Goal: Check status: Check status

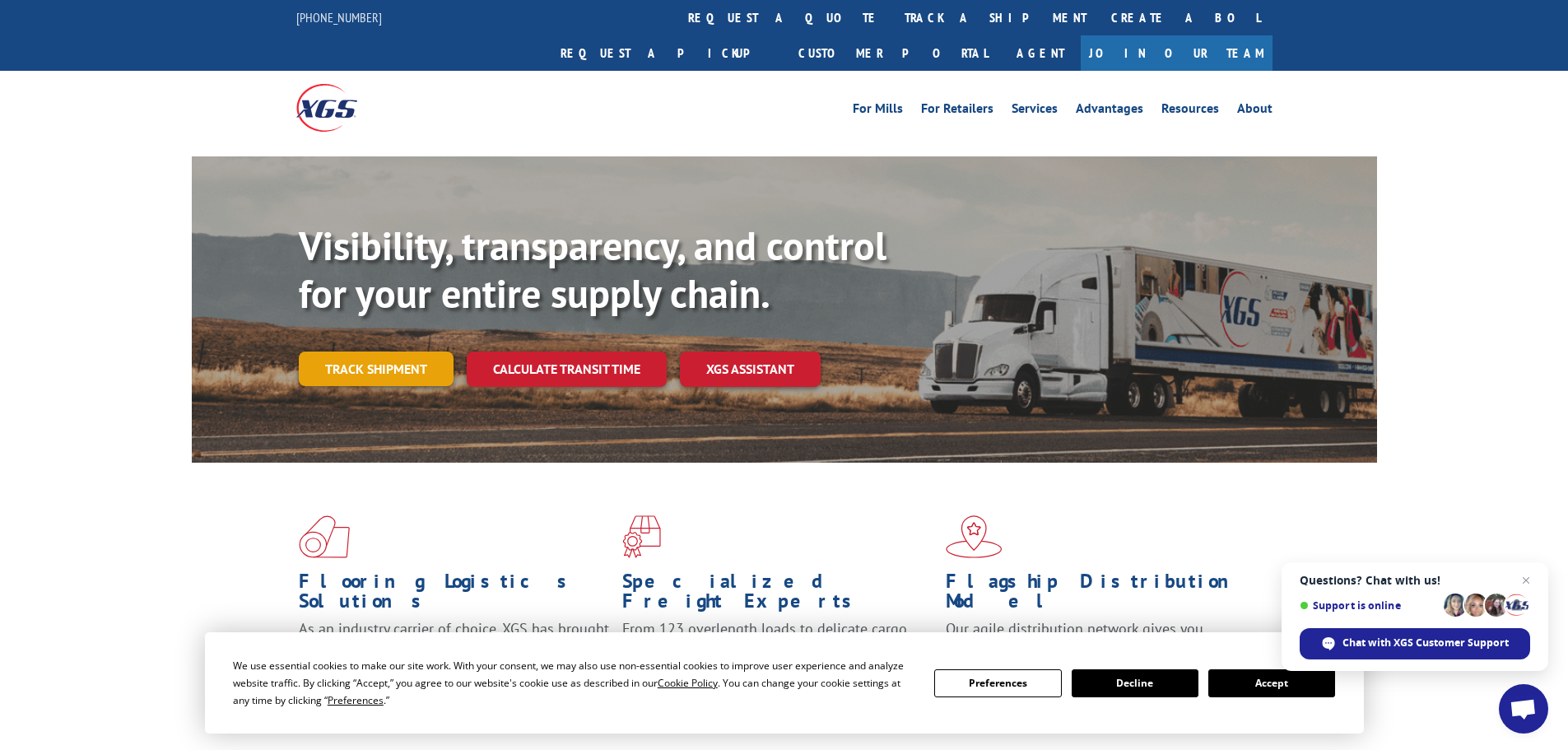
click at [420, 351] on link "Track shipment" at bounding box center [376, 369] width 155 height 35
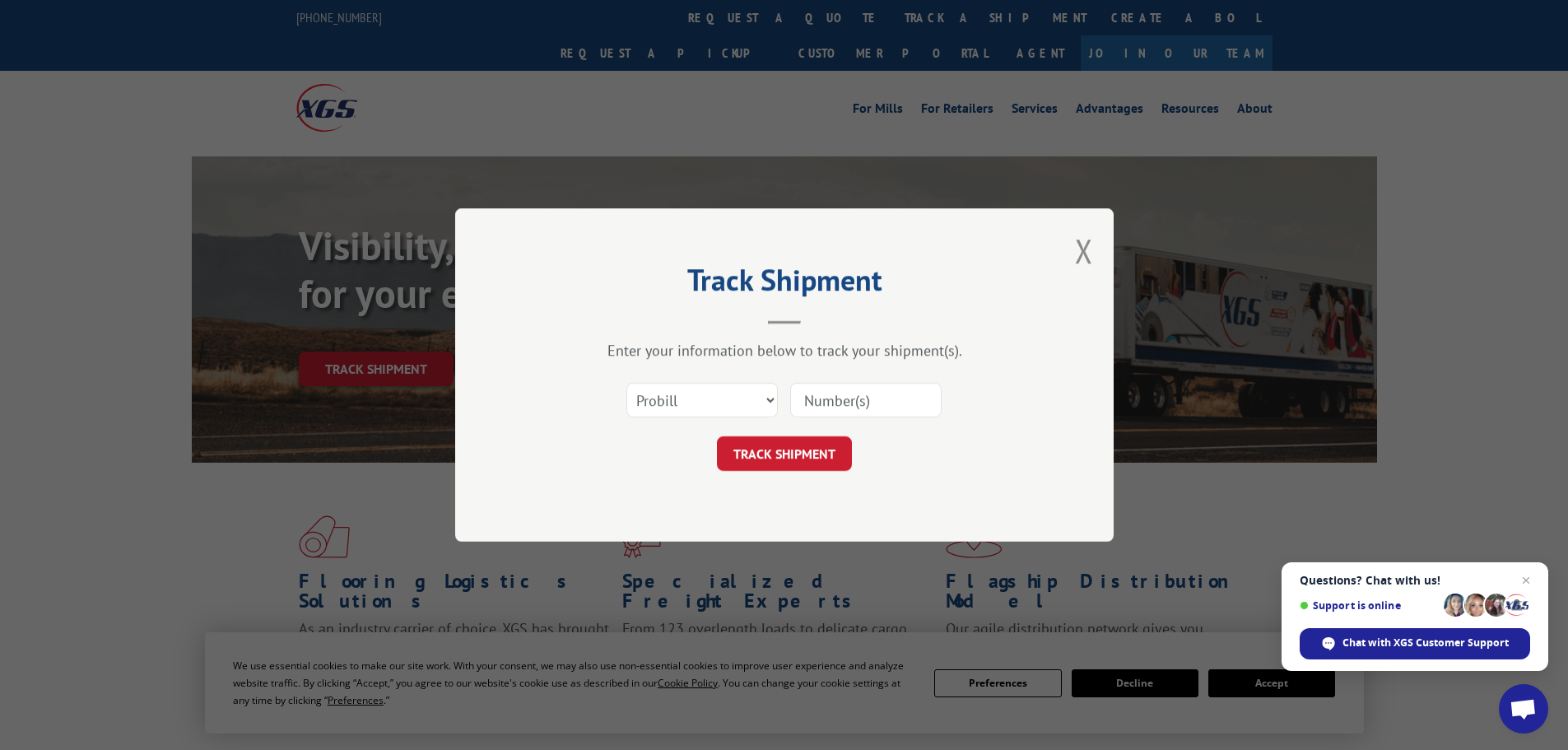
click at [837, 410] on input at bounding box center [866, 401] width 152 height 35
paste input "1000962292"
type input "1000962292"
click at [816, 461] on button "TRACK SHIPMENT" at bounding box center [784, 454] width 135 height 35
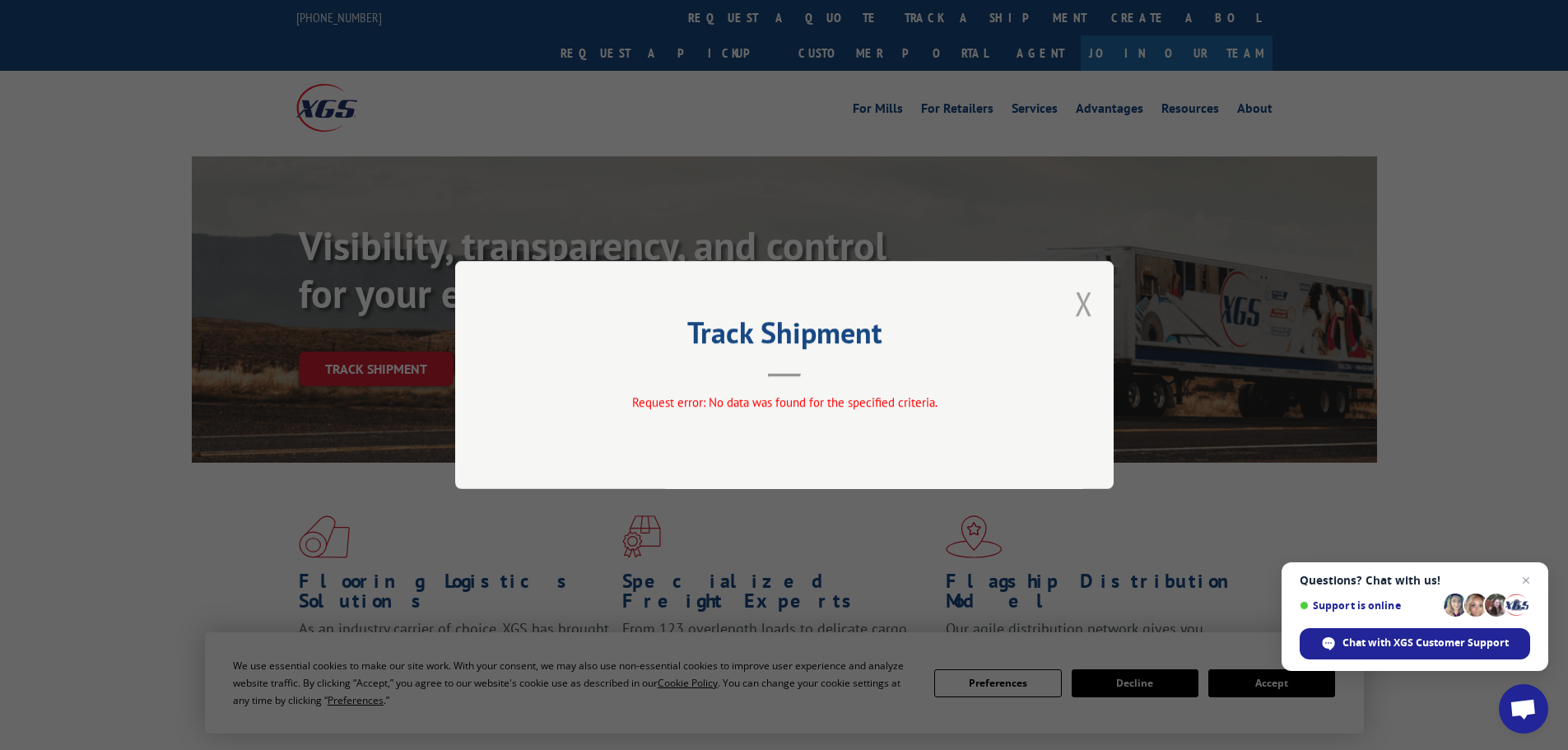
click at [1077, 309] on button "Close modal" at bounding box center [1083, 303] width 18 height 44
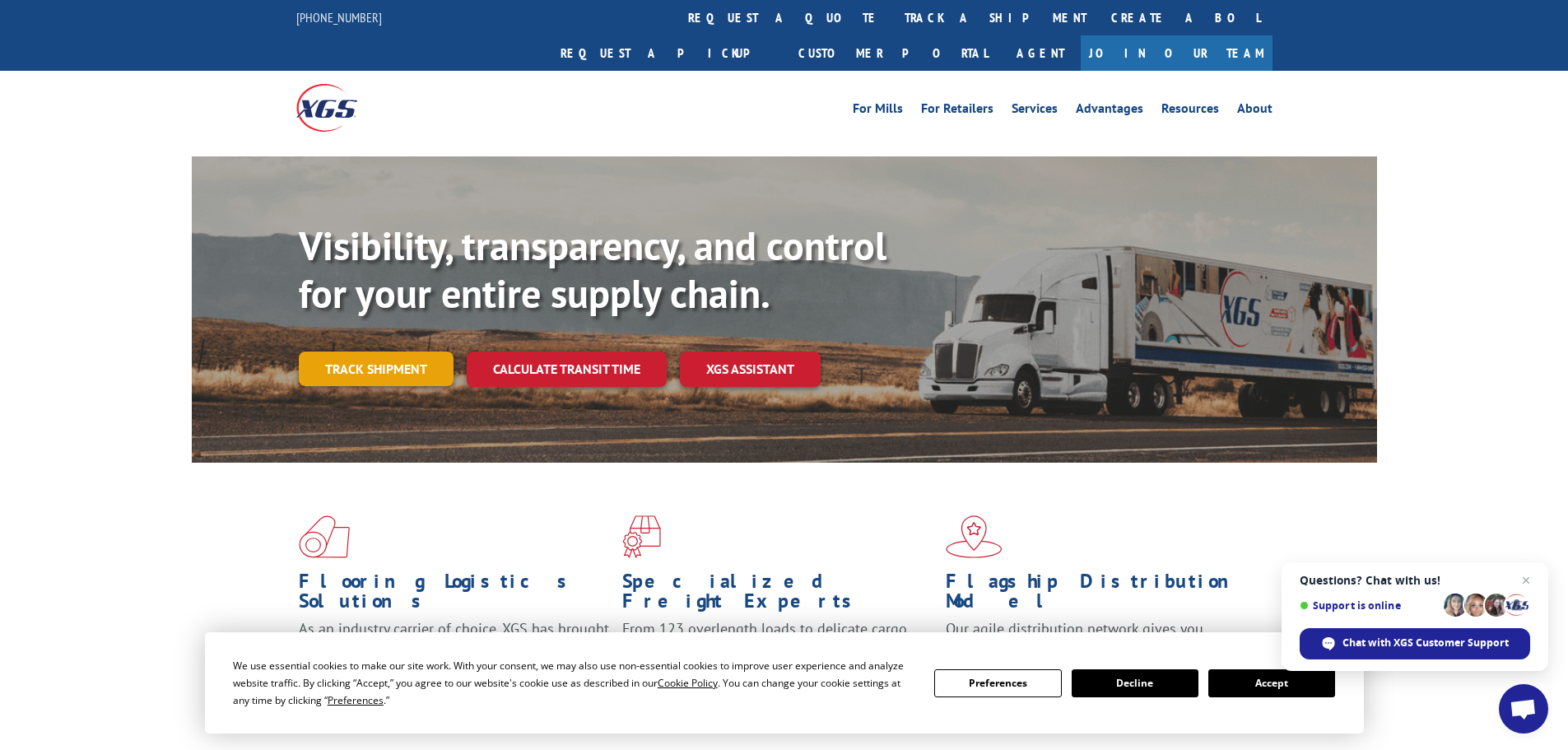
click at [416, 351] on link "Track shipment" at bounding box center [376, 369] width 155 height 35
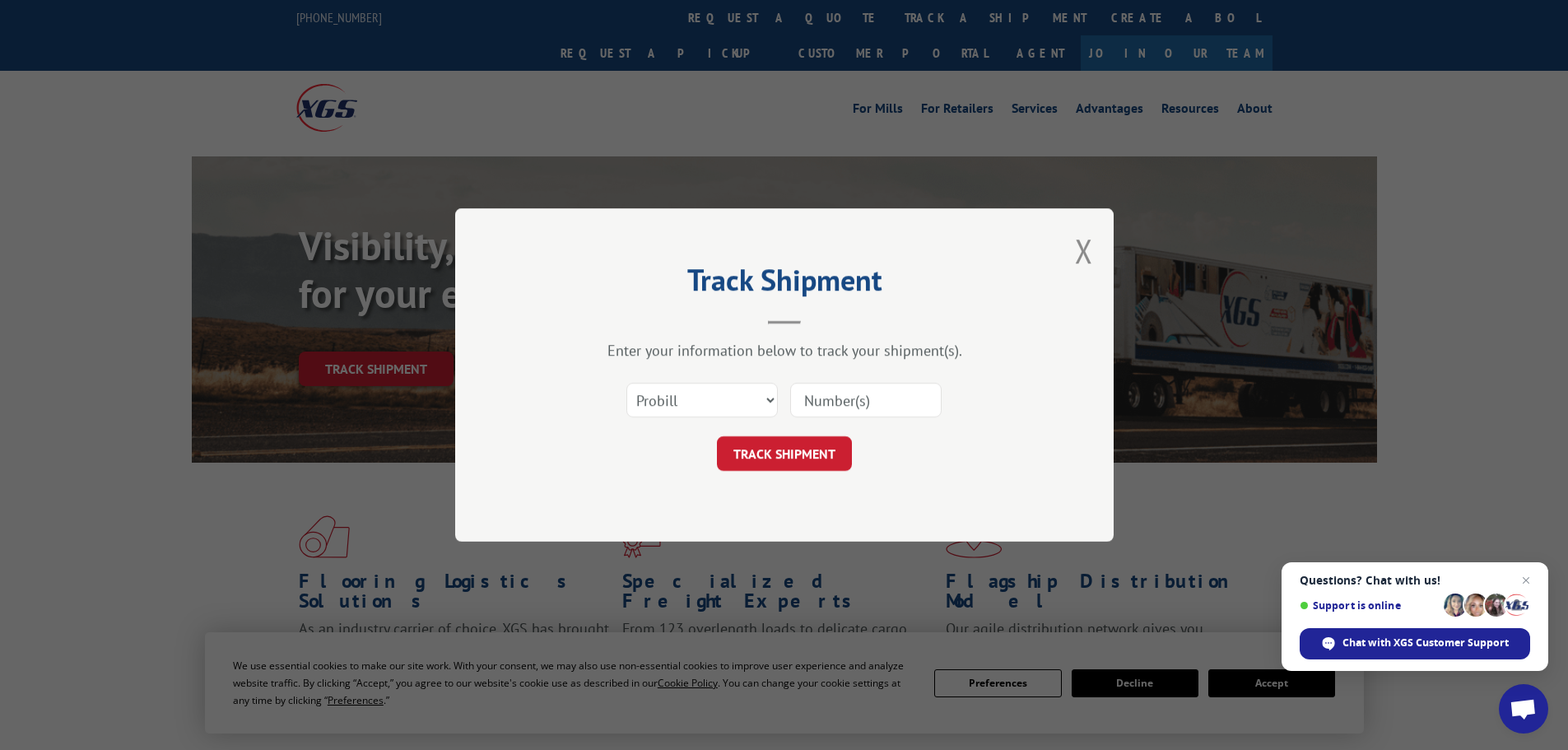
click at [868, 400] on input at bounding box center [866, 401] width 152 height 35
paste input "1000962292"
type input "1000962292"
click at [703, 407] on select "Select category... Probill BOL PO" at bounding box center [701, 401] width 152 height 35
select select "bol"
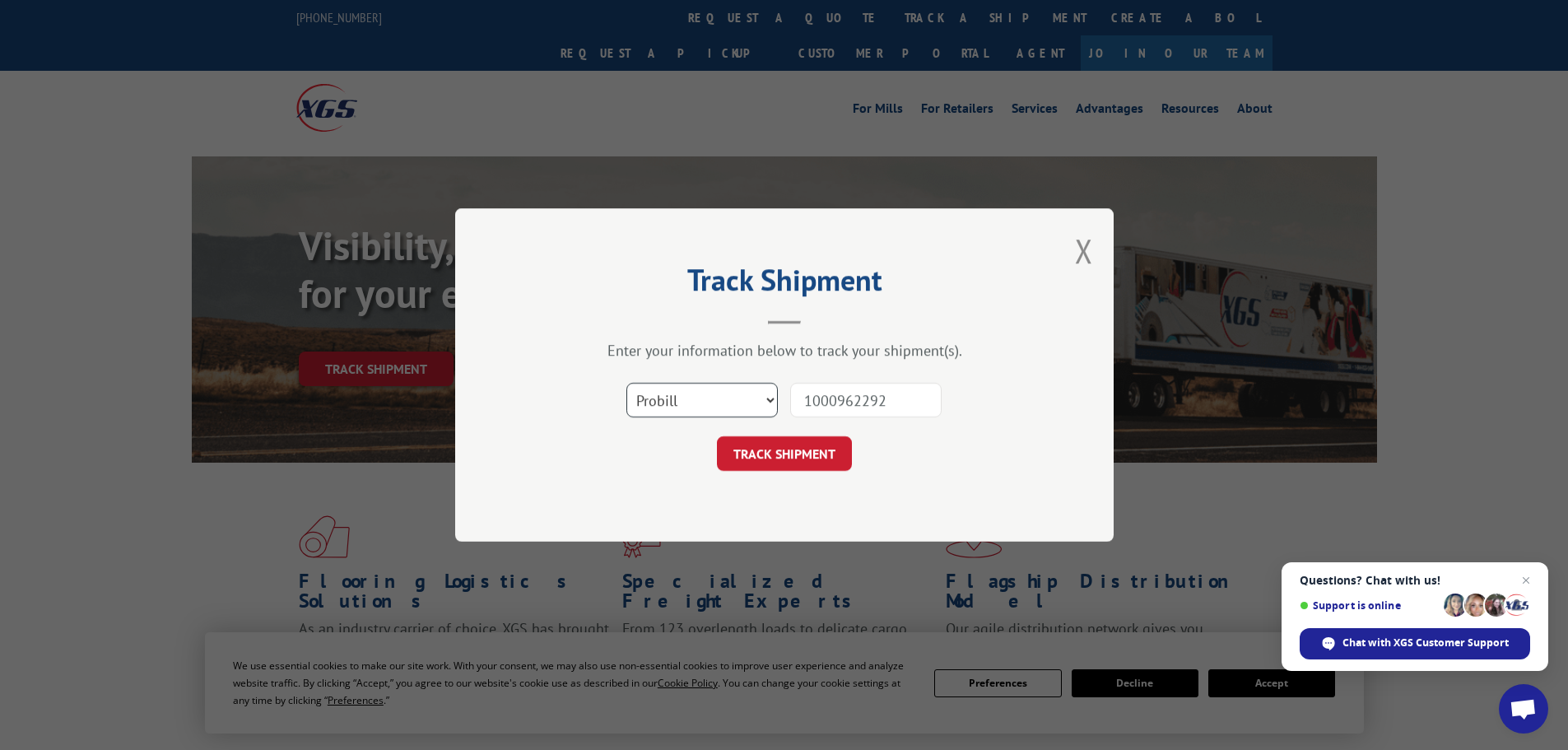
click at [626, 383] on select "Select category... Probill BOL PO" at bounding box center [701, 401] width 152 height 35
click at [819, 456] on button "TRACK SHIPMENT" at bounding box center [784, 454] width 135 height 35
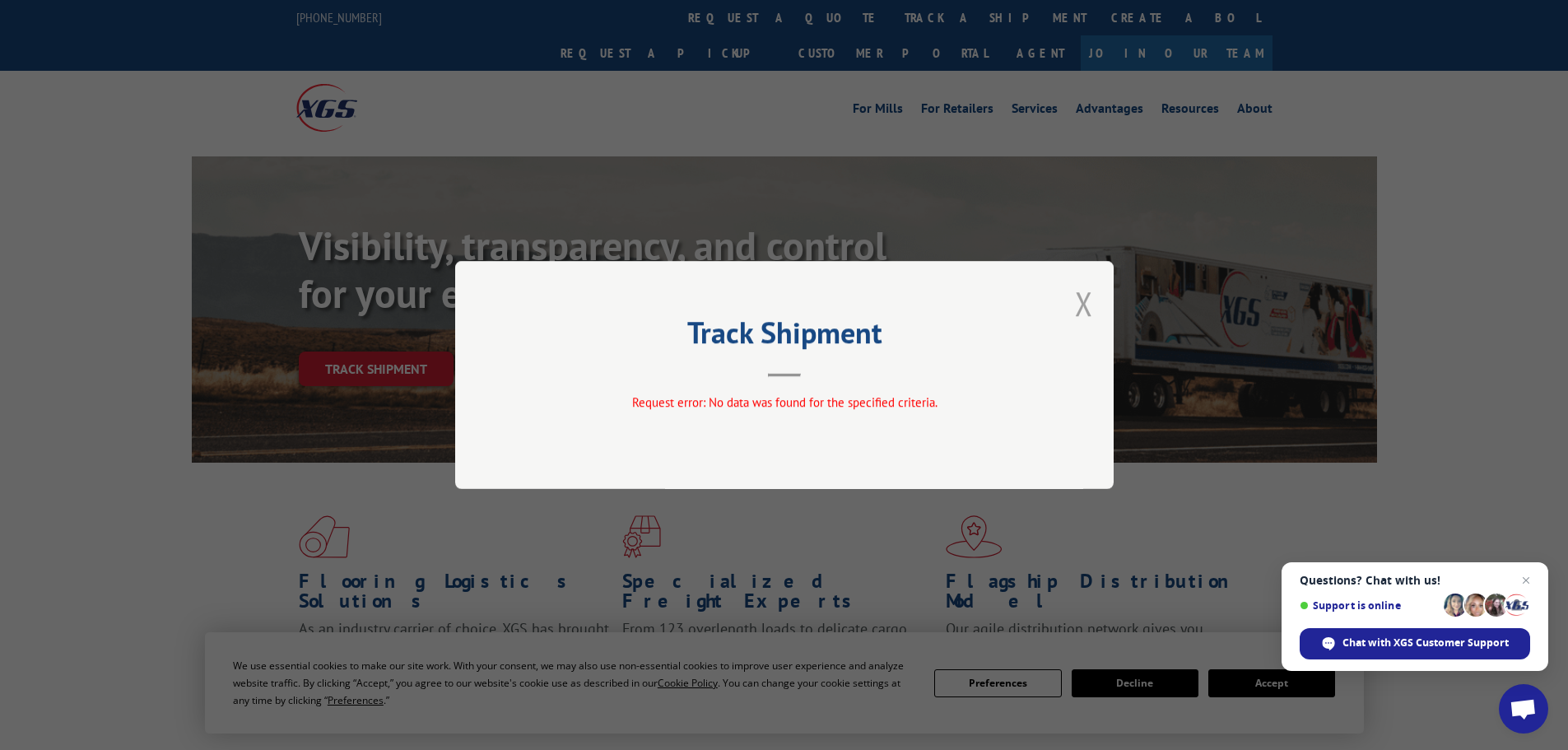
click at [1079, 312] on button "Close modal" at bounding box center [1083, 303] width 18 height 44
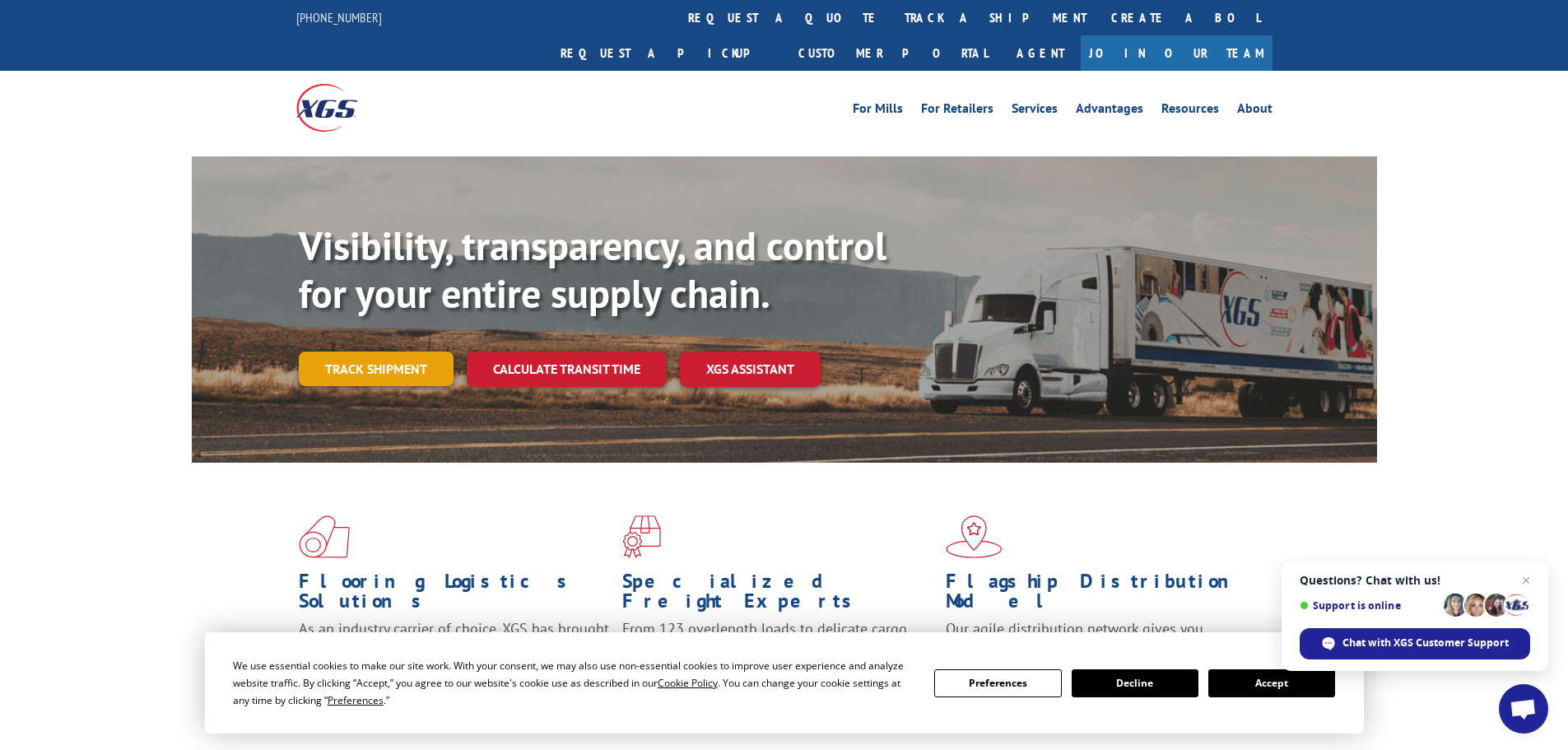
click at [411, 351] on link "Track shipment" at bounding box center [376, 369] width 155 height 35
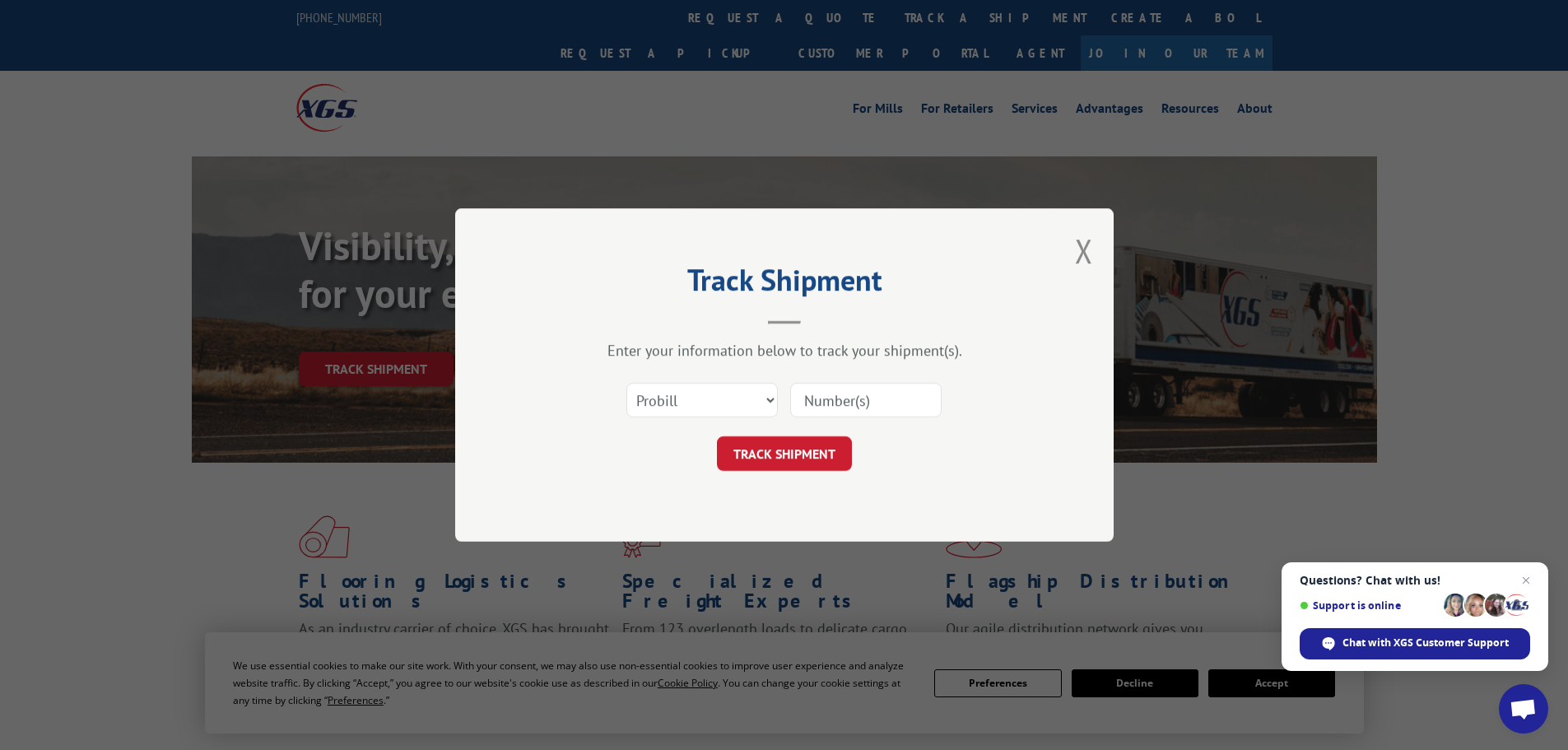
click at [818, 404] on input at bounding box center [866, 401] width 152 height 35
paste input "1000962292"
type input "1000962292"
click at [725, 405] on select "Select category... Probill BOL PO" at bounding box center [701, 401] width 152 height 35
select select "po"
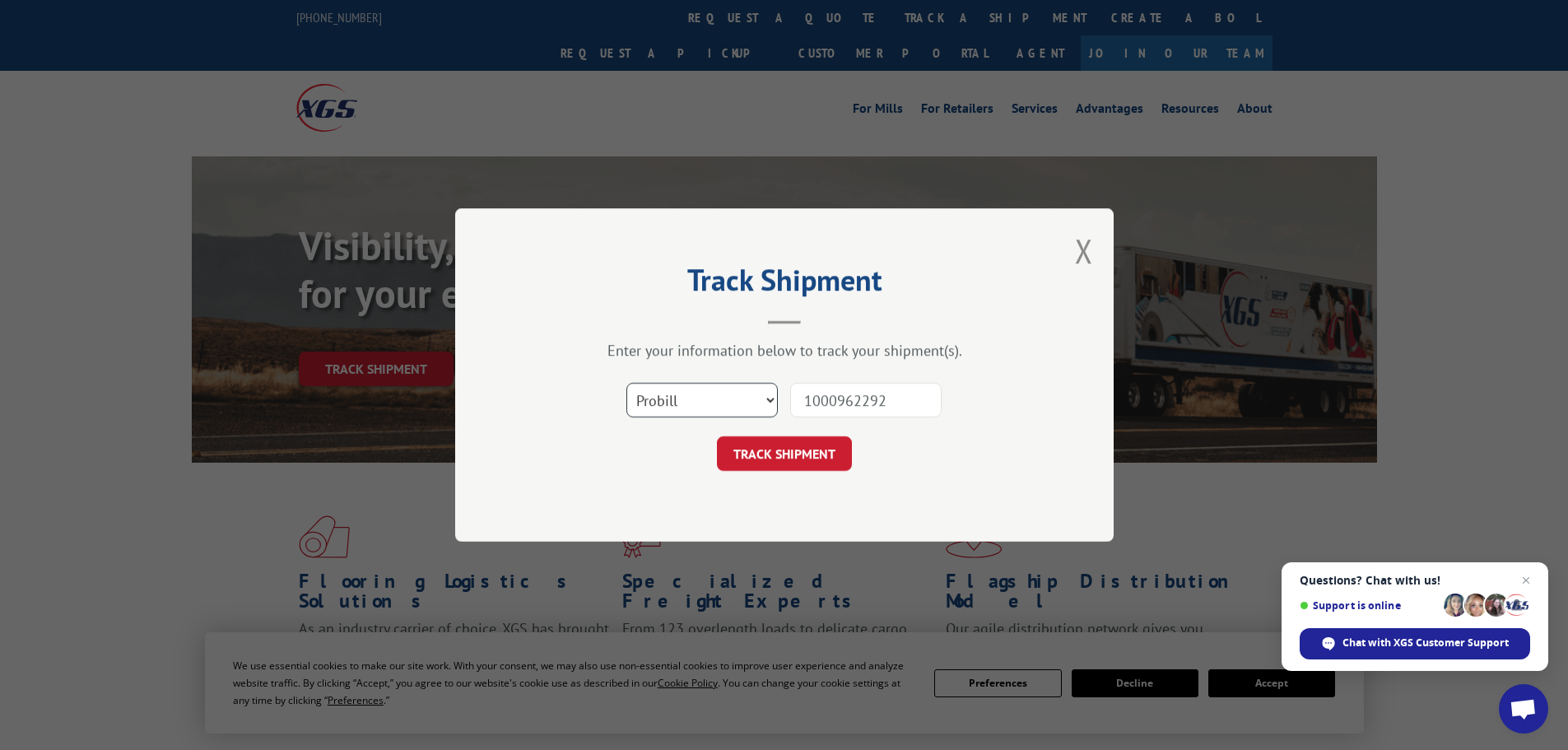
click at [626, 383] on select "Select category... Probill BOL PO" at bounding box center [701, 401] width 152 height 35
click at [782, 476] on div "Track Shipment Enter your information below to track your shipment(s). Select c…" at bounding box center [784, 375] width 659 height 334
click at [786, 465] on button "TRACK SHIPMENT" at bounding box center [784, 454] width 135 height 35
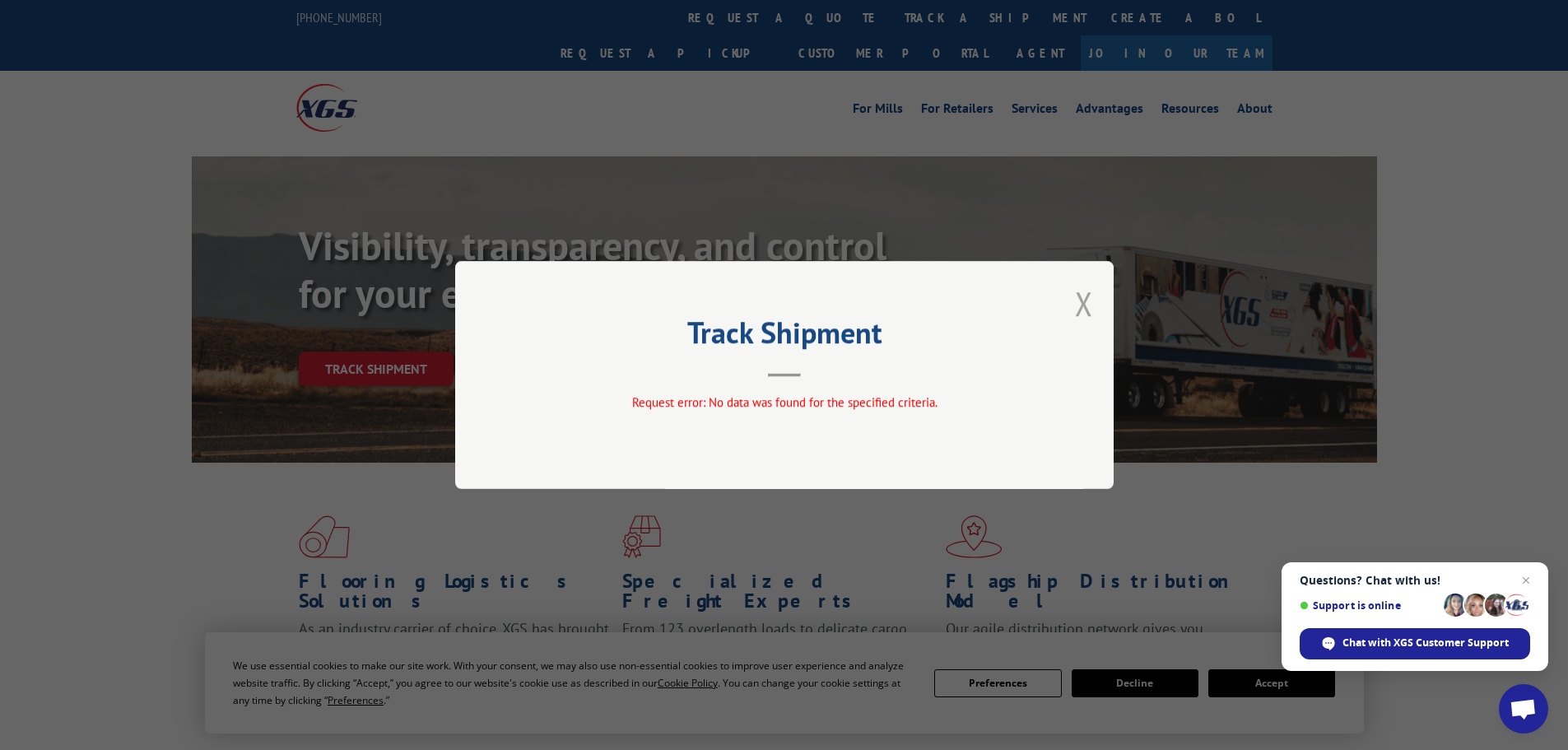
click at [1082, 299] on button "Close modal" at bounding box center [1083, 303] width 18 height 44
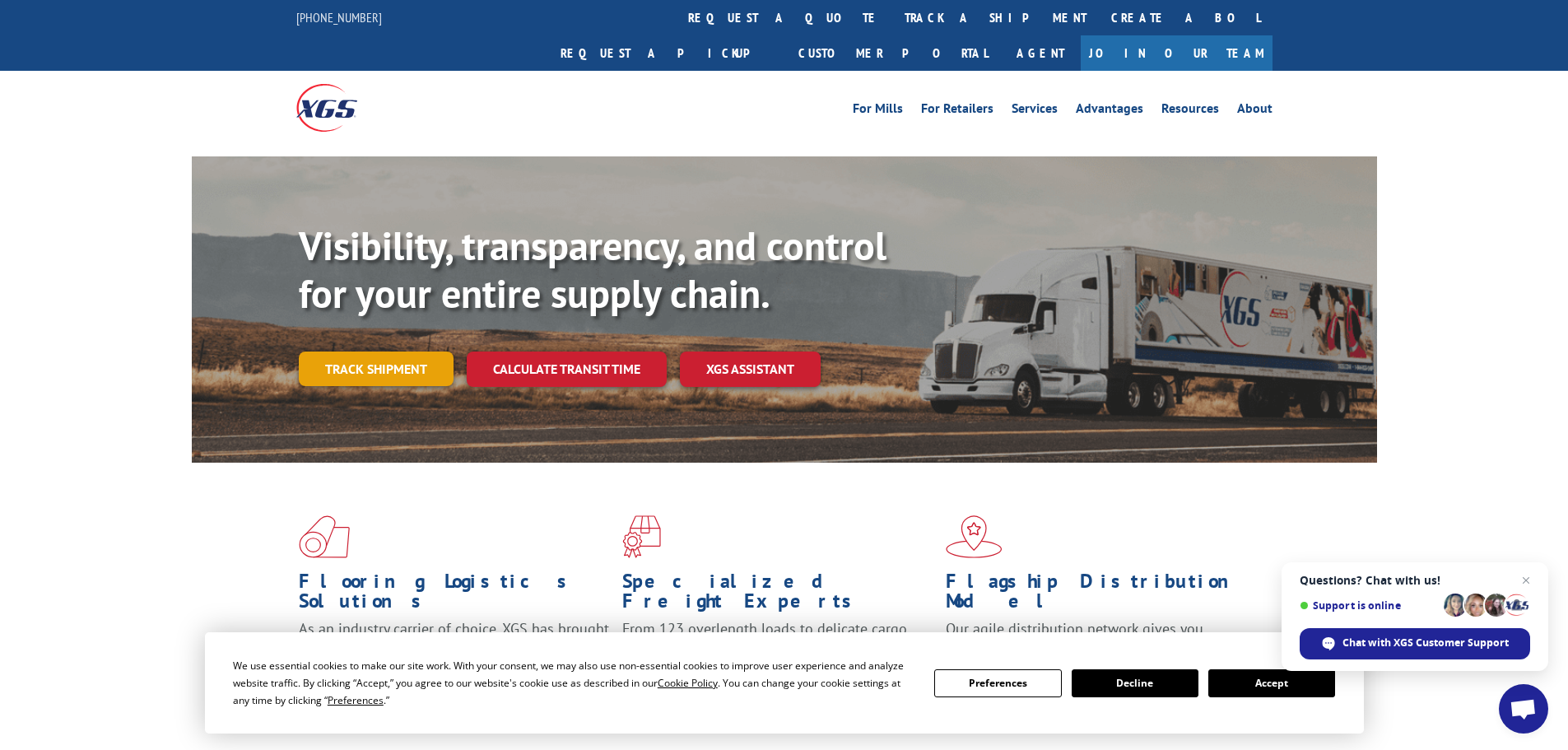
click at [383, 351] on link "Track shipment" at bounding box center [376, 369] width 155 height 35
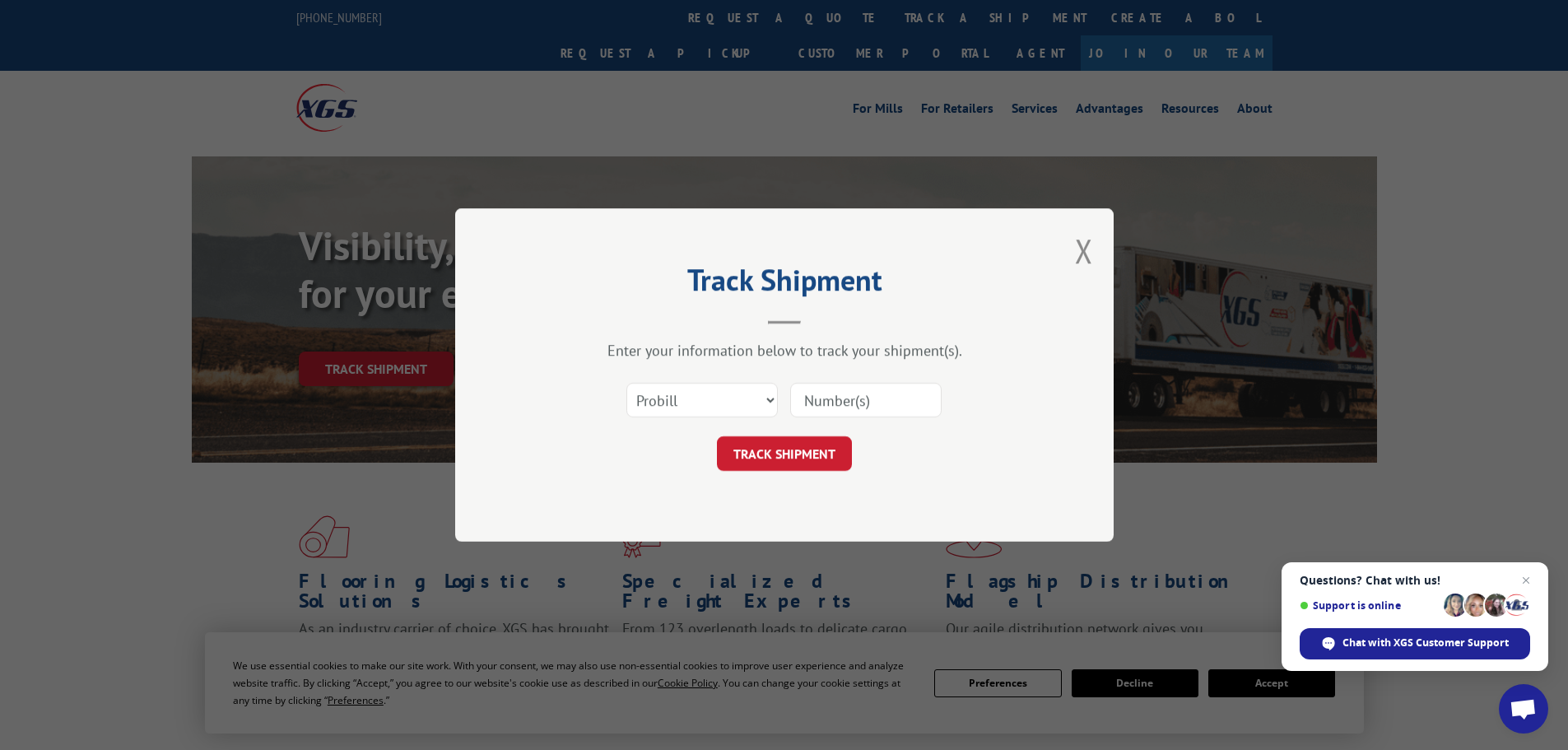
click at [710, 380] on div "Select category... Probill BOL PO" at bounding box center [784, 400] width 493 height 54
click at [703, 408] on select "Select category... Probill BOL PO" at bounding box center [701, 401] width 152 height 35
select select "po"
click at [626, 383] on select "Select category... Probill BOL PO" at bounding box center [701, 401] width 152 height 35
drag, startPoint x: 796, startPoint y: 415, endPoint x: 806, endPoint y: 412, distance: 10.4
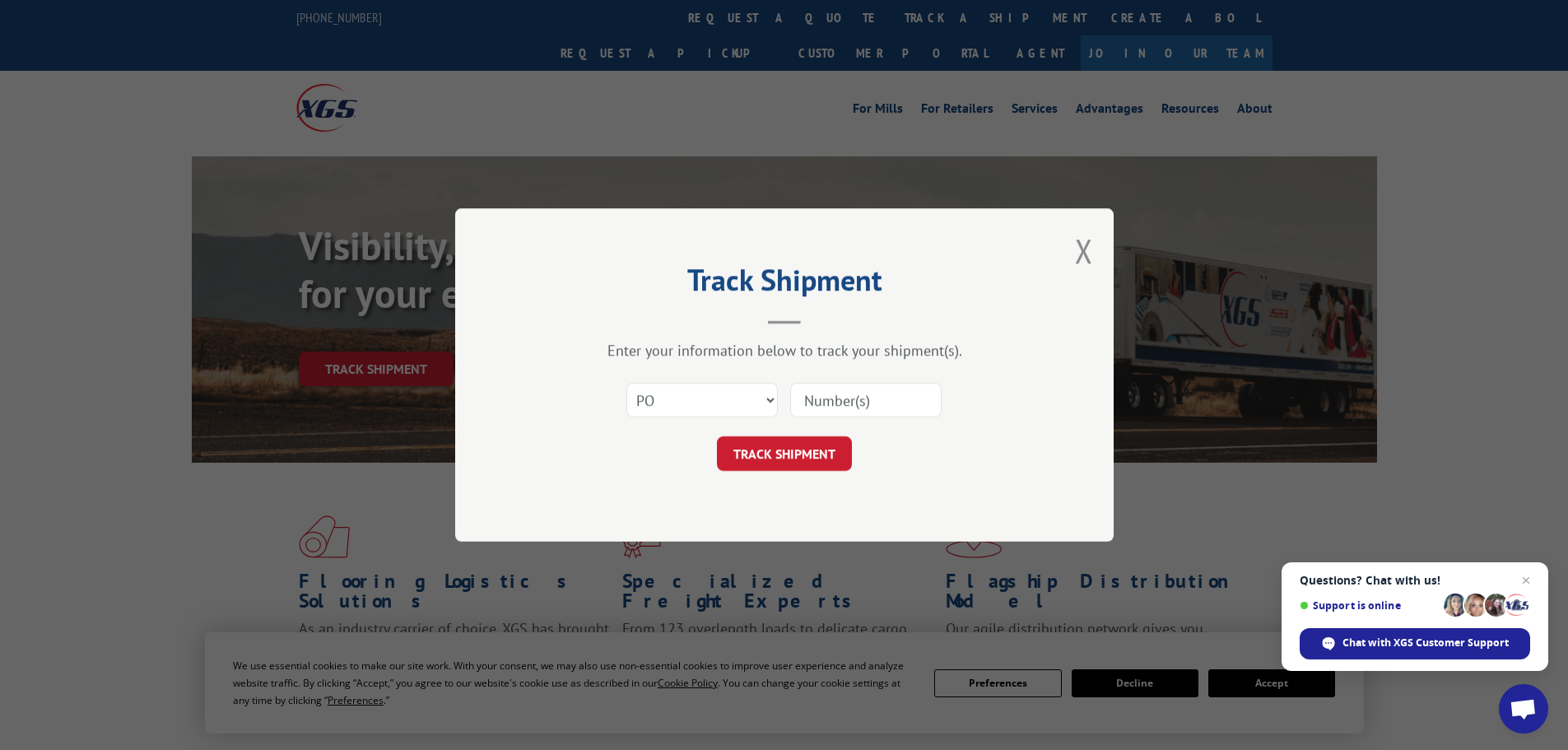
click at [800, 415] on input at bounding box center [866, 401] width 152 height 35
click at [806, 411] on input at bounding box center [866, 401] width 152 height 35
paste input "61536939"
type input "61536939"
click at [803, 446] on button "TRACK SHIPMENT" at bounding box center [784, 454] width 135 height 35
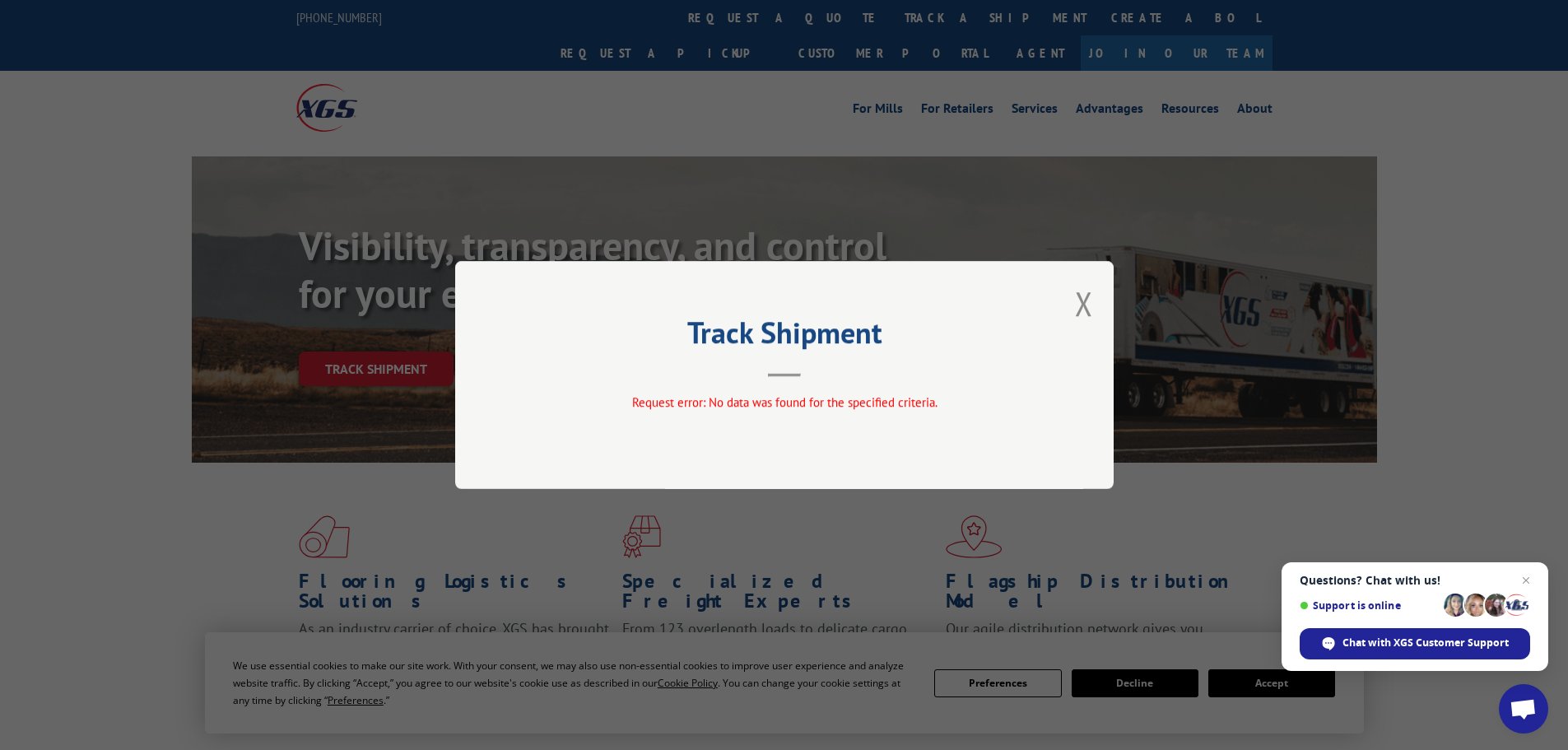
click at [1101, 304] on div "Track Shipment Request error: No data was found for the specified criteria." at bounding box center [784, 375] width 659 height 228
click at [1090, 304] on button "Close modal" at bounding box center [1083, 303] width 18 height 44
